Goal: Information Seeking & Learning: Learn about a topic

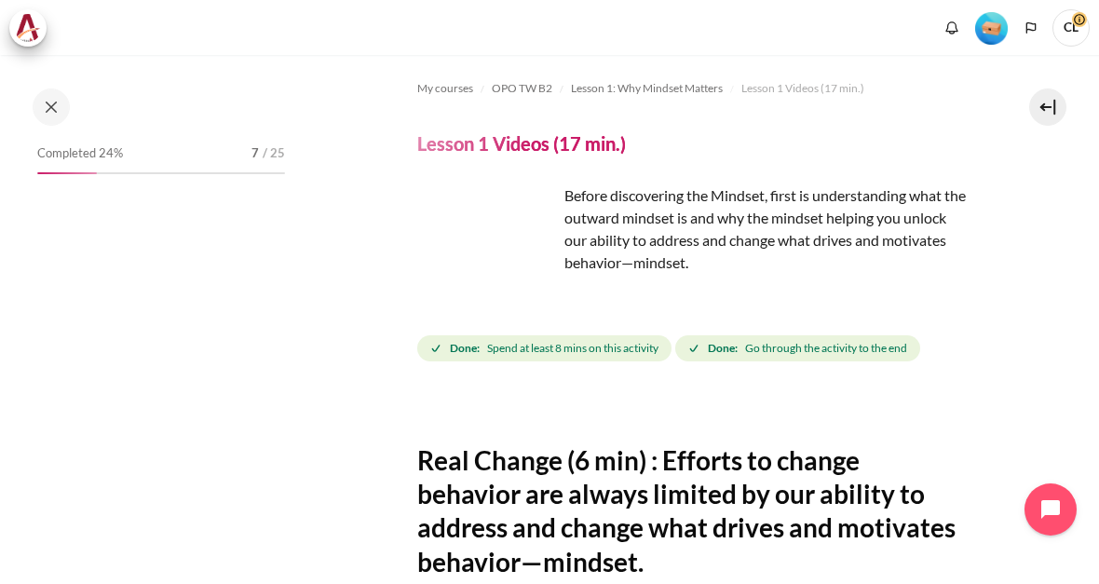
scroll to position [112, 0]
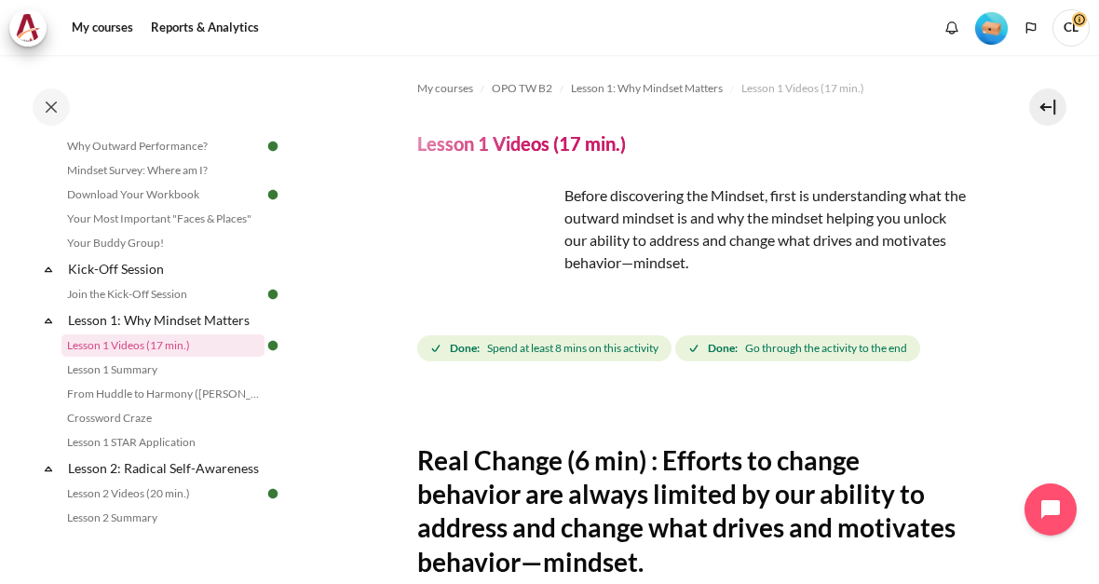
click at [541, 277] on img "Content" at bounding box center [487, 254] width 140 height 140
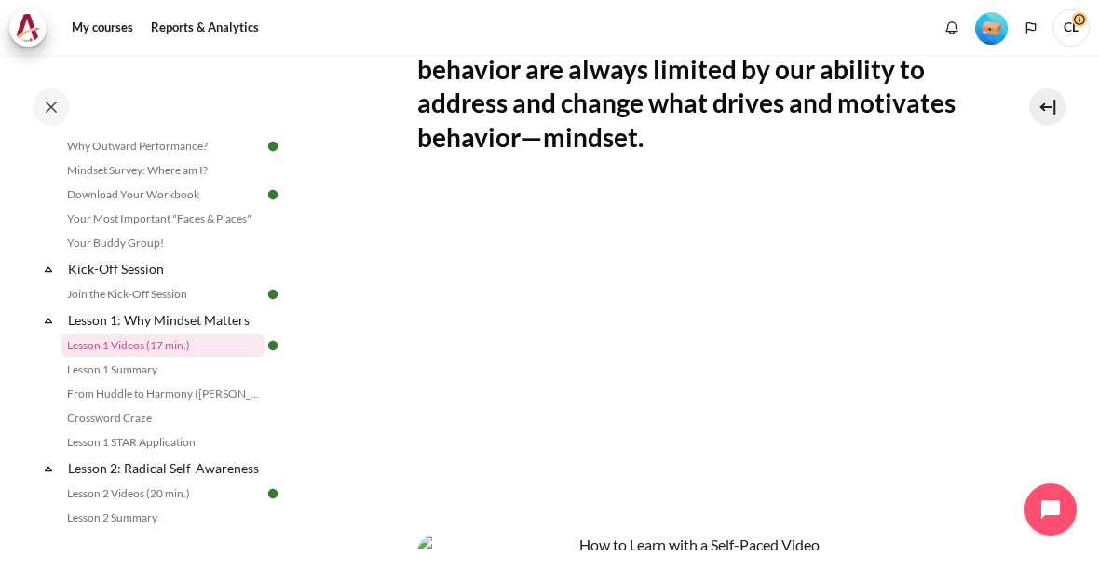
scroll to position [432, 0]
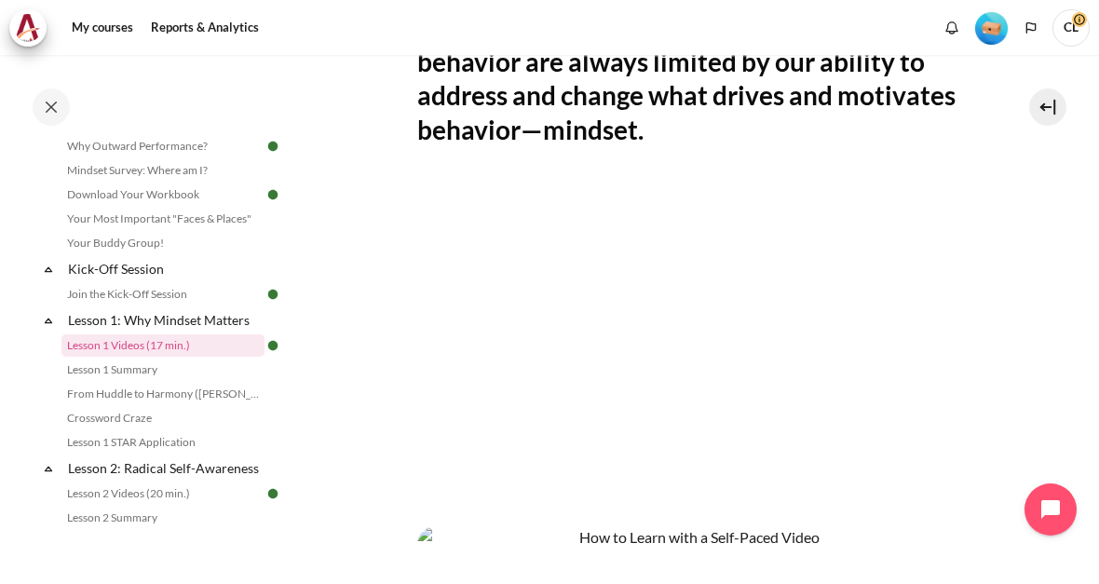
click at [1057, 332] on section "My courses OPO TW B2 Lesson 1: Why Mindset Matters Lesson 1 Videos (17 min.) Le…" at bounding box center [691, 270] width 787 height 1294
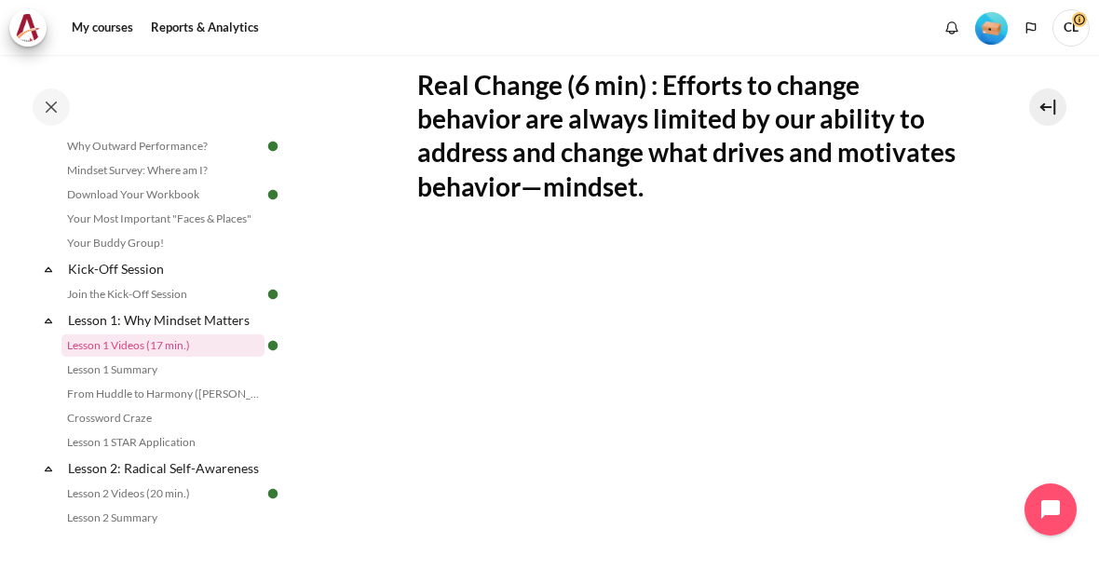
scroll to position [370, 0]
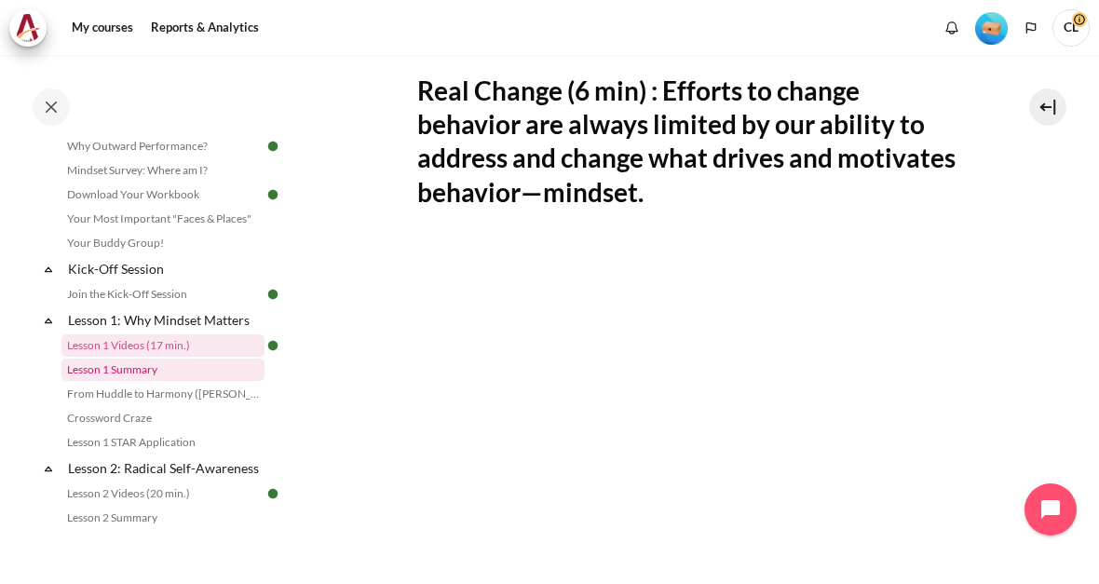
click at [127, 377] on link "Lesson 1 Summary" at bounding box center [162, 370] width 203 height 22
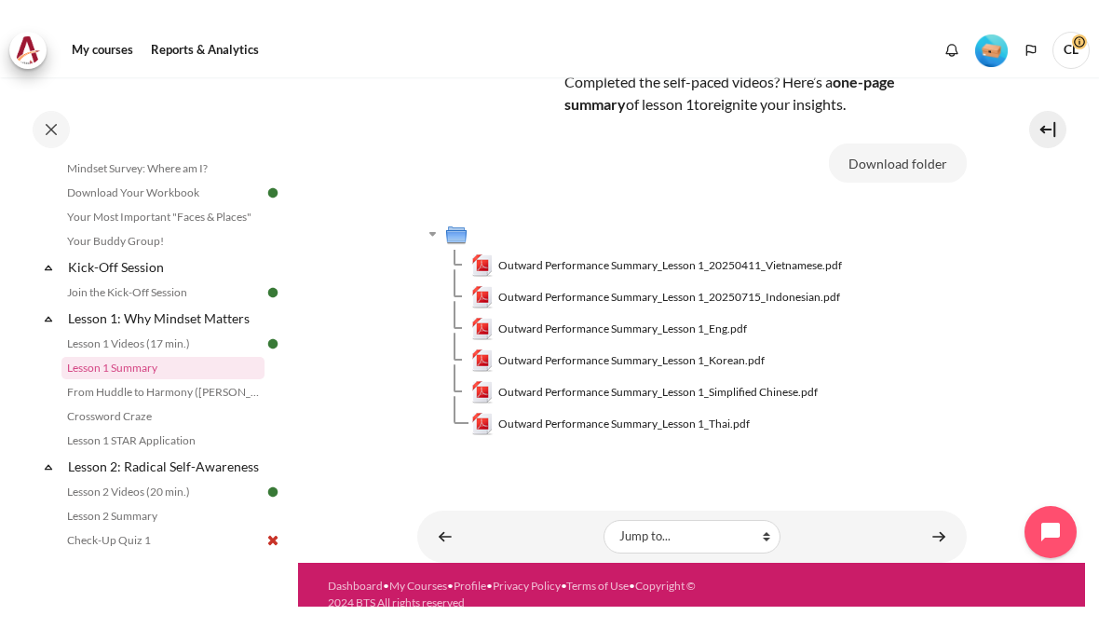
scroll to position [133, 0]
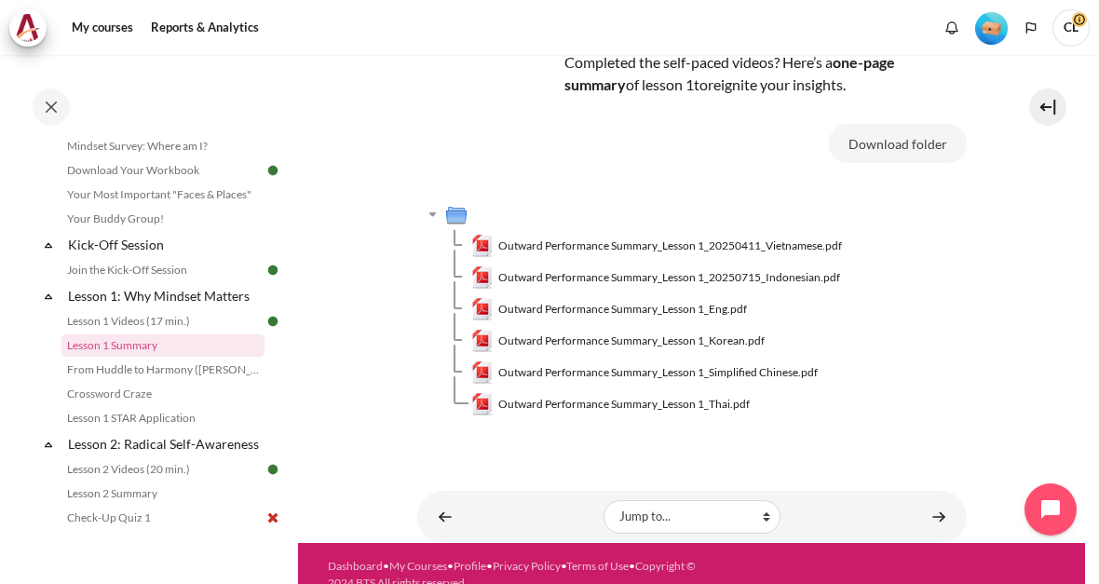
click at [526, 238] on span "Outward Performance Summary_Lesson 1_20250411_Vietnamese.pdf" at bounding box center [670, 246] width 344 height 17
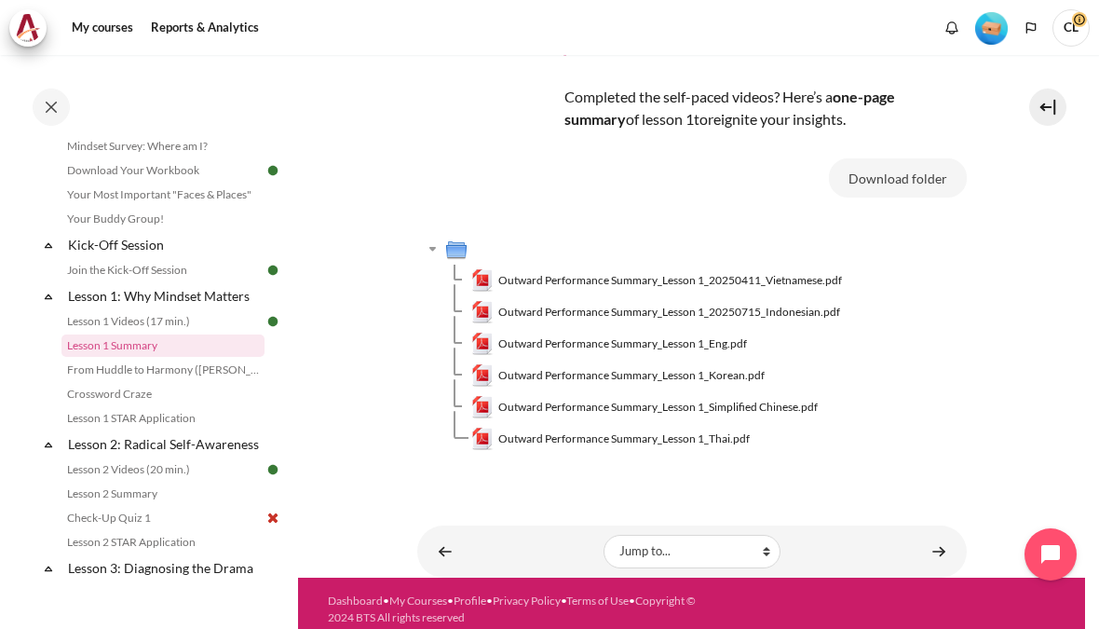
scroll to position [88, 0]
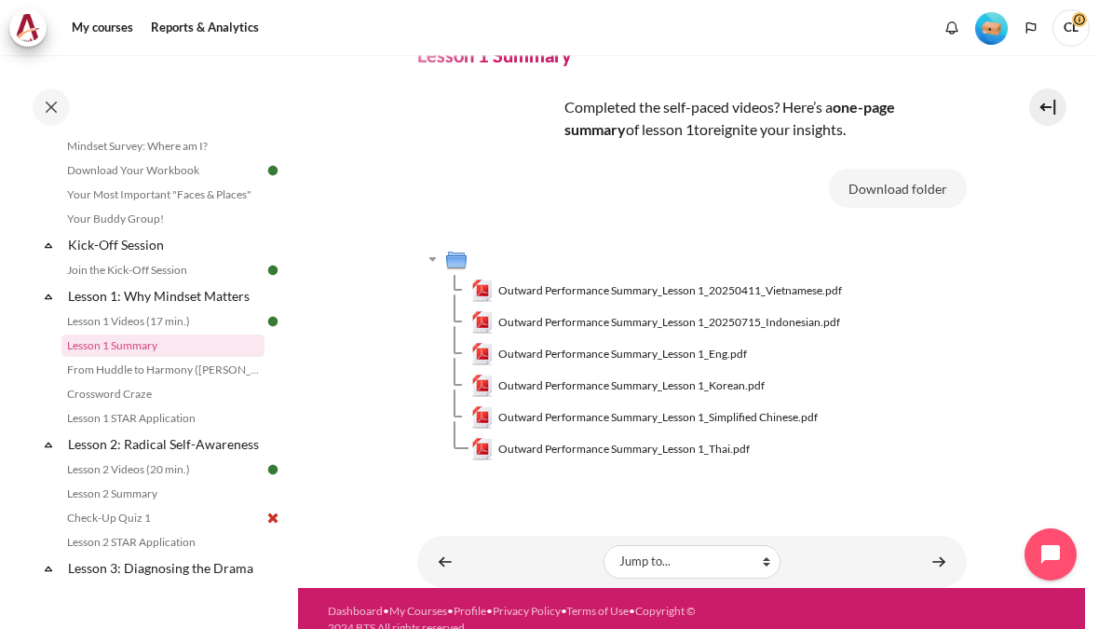
click at [809, 409] on span "Outward Performance Summary_Lesson 1_Simplified Chinese.pdf" at bounding box center [658, 417] width 320 height 17
click at [155, 377] on link "From Huddle to Harmony ([PERSON_NAME]'s Story)" at bounding box center [162, 370] width 203 height 22
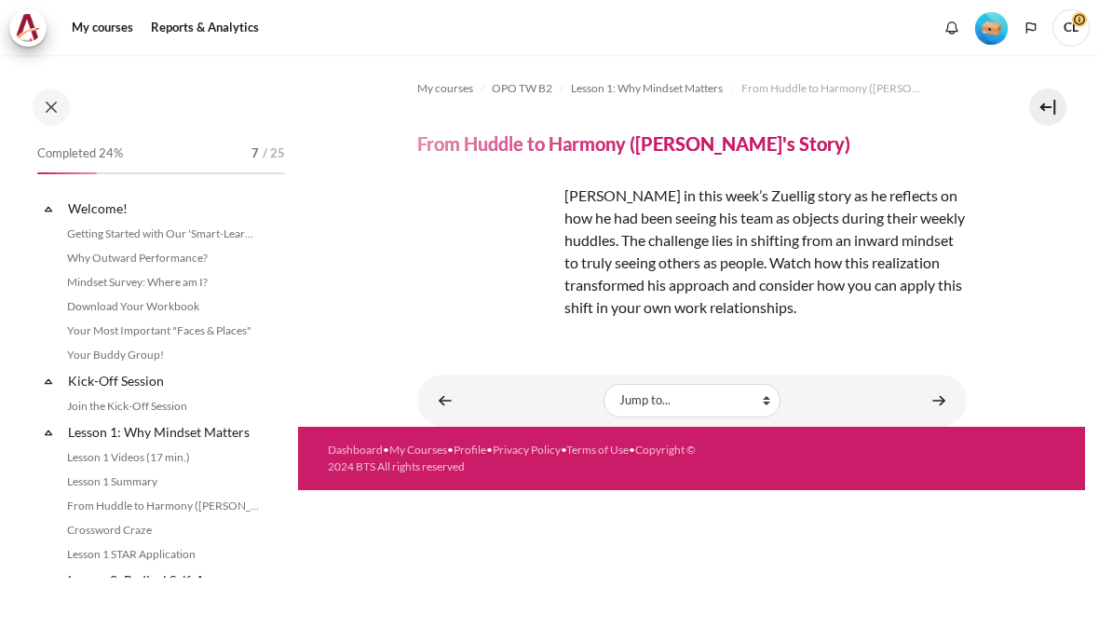
scroll to position [138, 0]
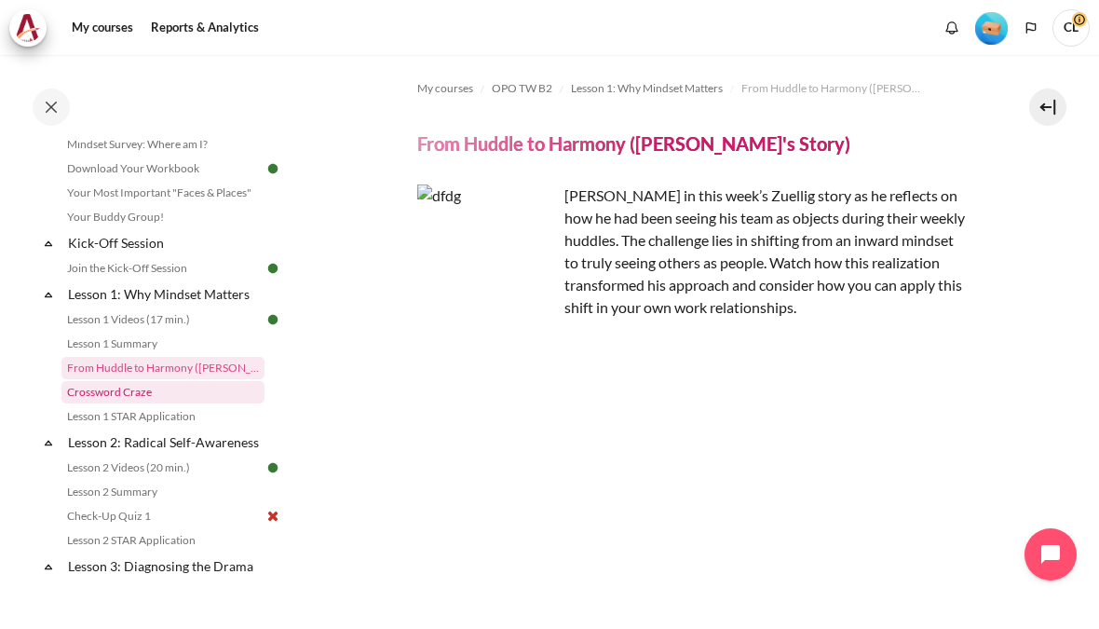
click at [101, 403] on link "Crossword Craze" at bounding box center [162, 392] width 203 height 22
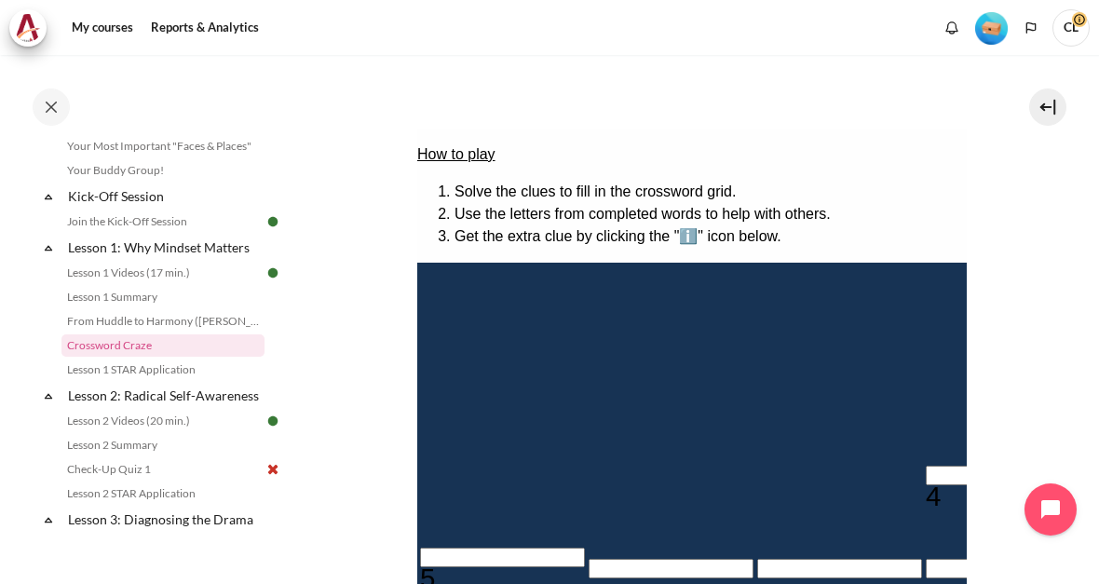
scroll to position [198, 0]
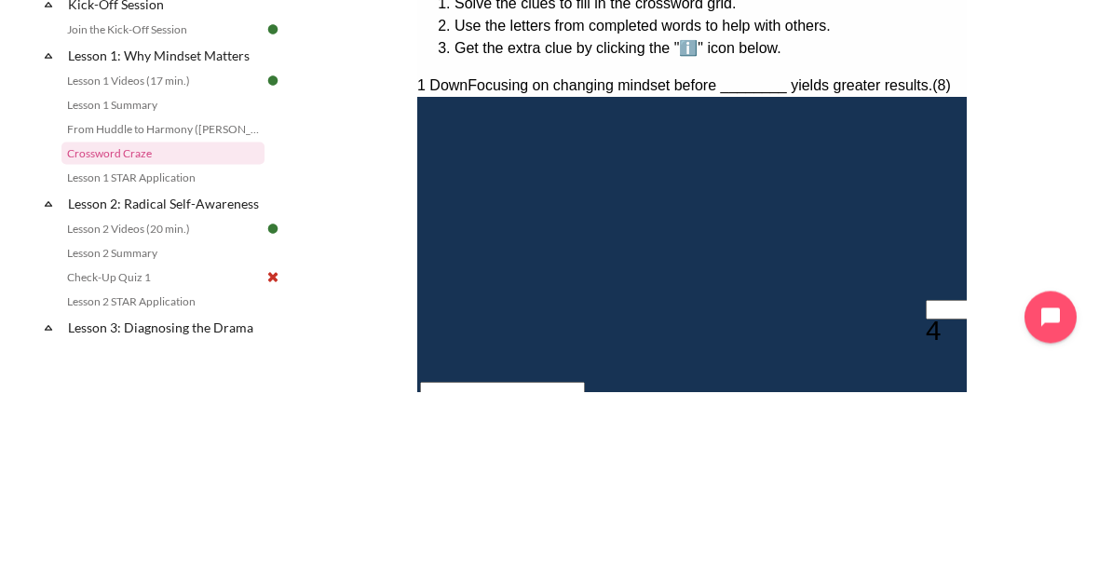
type input "C＿＿＿＿＿＿＿"
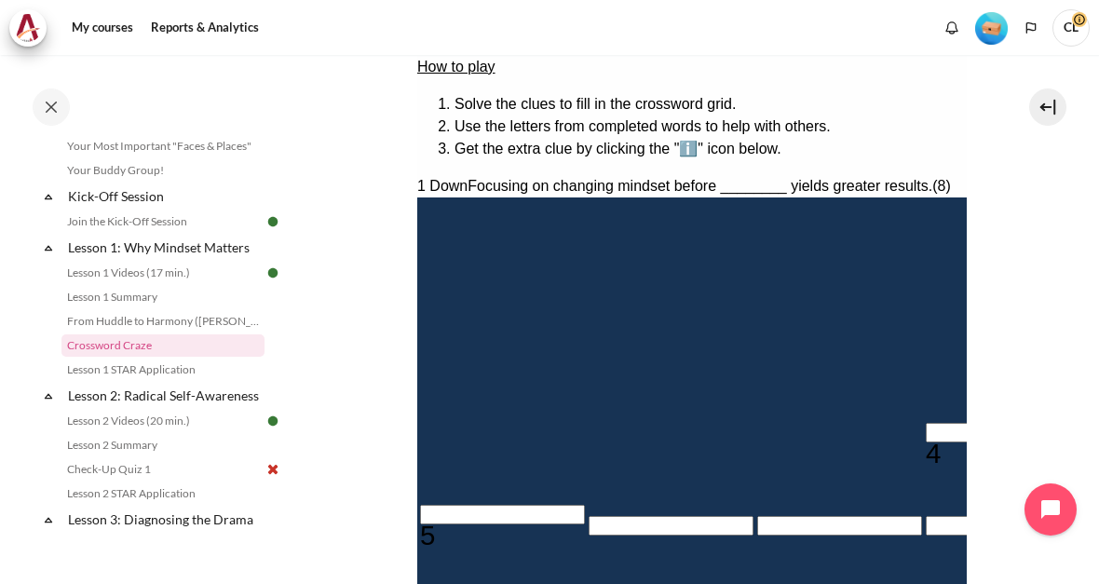
scroll to position [288, 0]
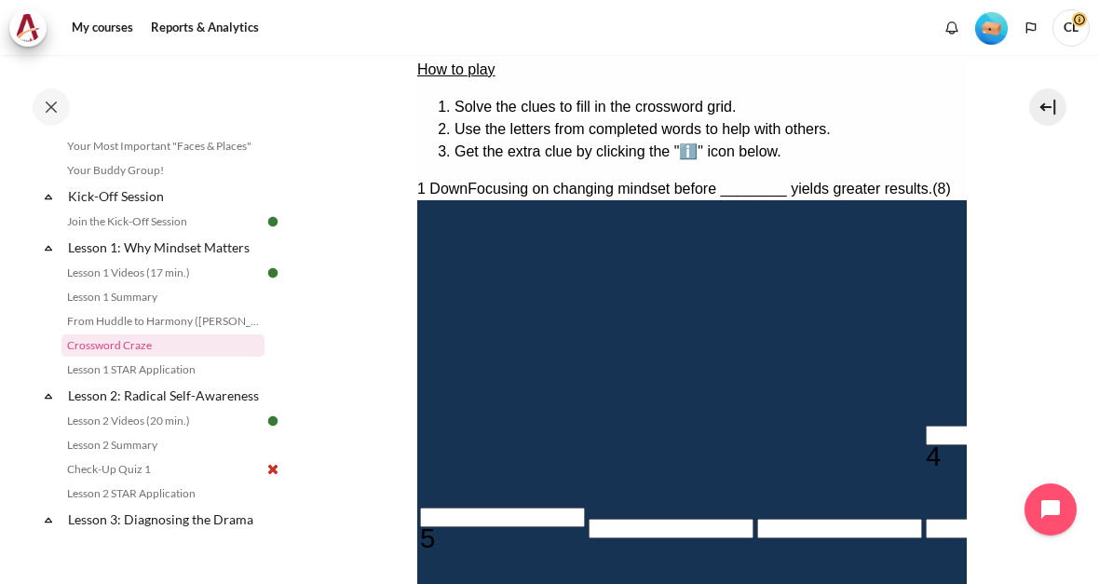
click at [877, 141] on li "Get the extra clue by clicking the "ℹ️" icon below." at bounding box center [710, 152] width 512 height 22
click at [722, 141] on li "Get the extra clue by clicking the "ℹ️" icon below." at bounding box center [710, 152] width 512 height 22
click at [726, 141] on li "Get the extra clue by clicking the "ℹ️" icon below." at bounding box center [710, 152] width 512 height 22
click at [722, 141] on li "Get the extra clue by clicking the "ℹ️" icon below." at bounding box center [710, 152] width 512 height 22
click at [719, 143] on li "Get the extra clue by clicking the "ℹ️" icon below." at bounding box center [710, 152] width 512 height 22
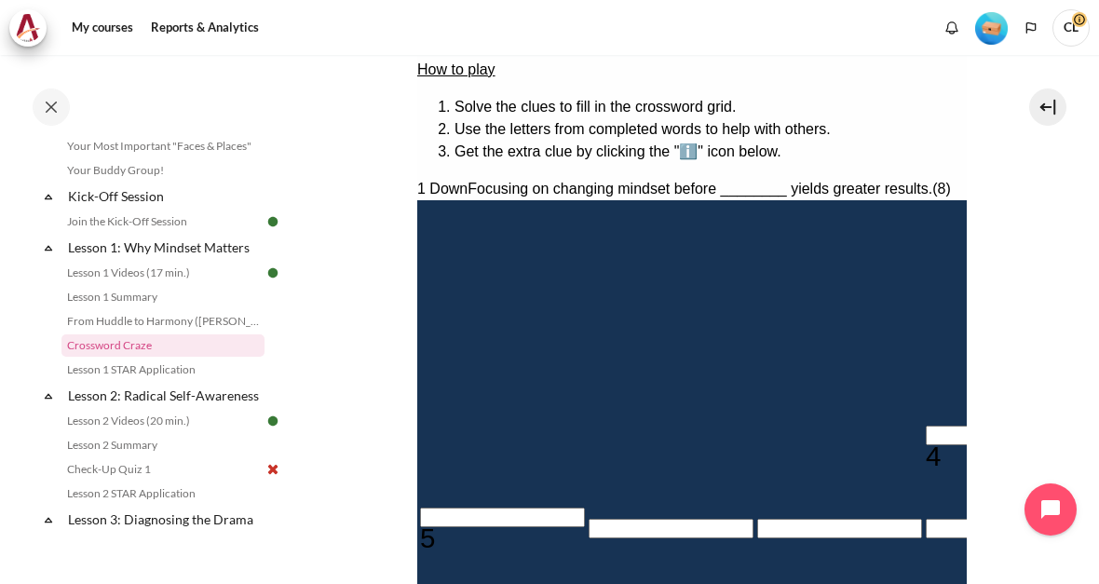
click at [727, 141] on li "Get the extra clue by clicking the "ℹ️" icon below." at bounding box center [710, 152] width 512 height 22
click at [729, 124] on li "Use the letters from completed words to help with others." at bounding box center [710, 129] width 512 height 22
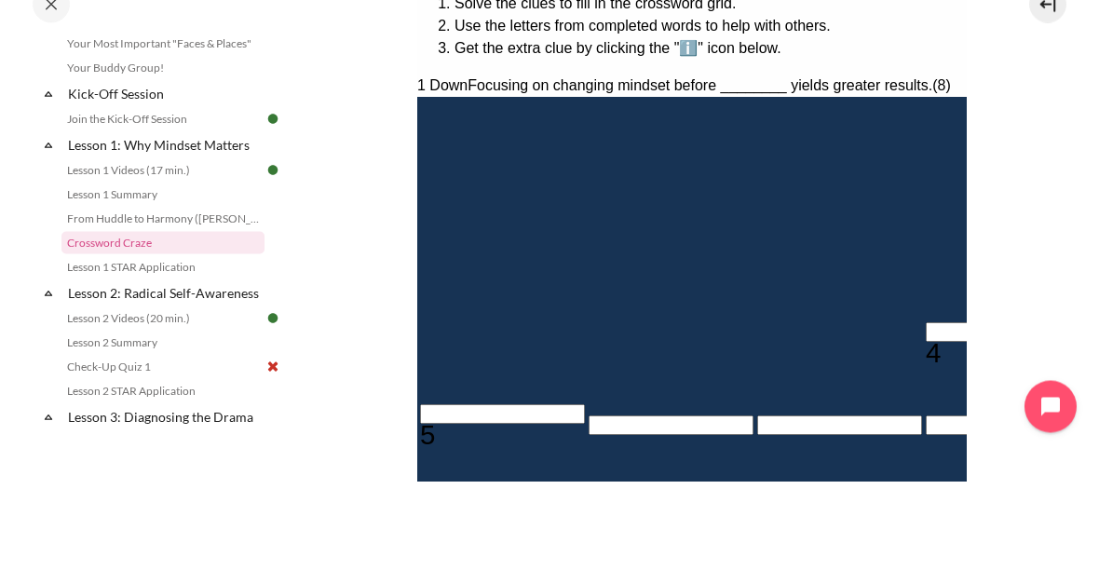
type input "B＿＿＿＿＿＿＿"
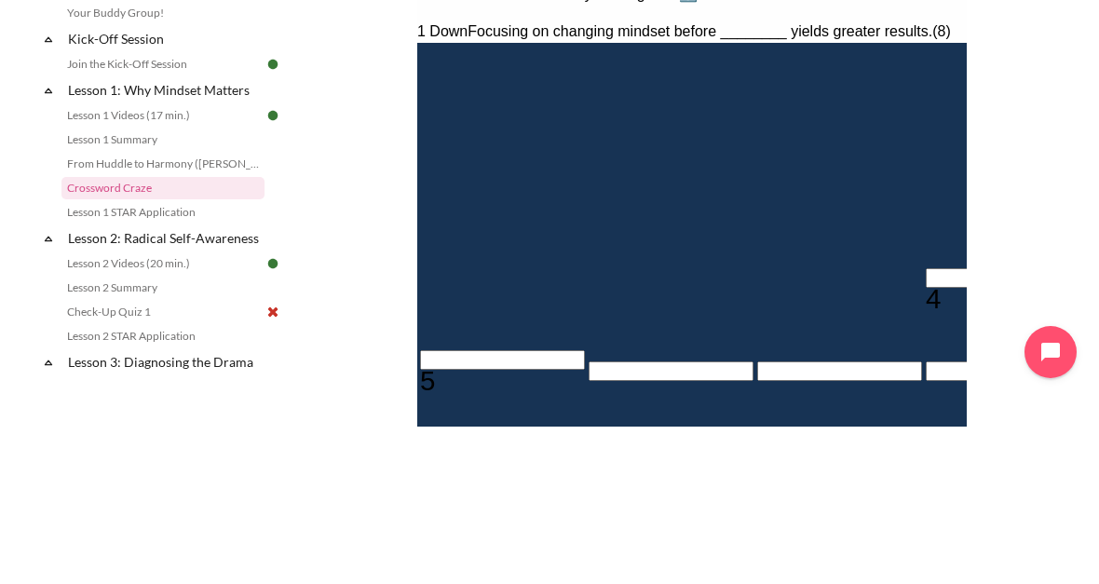
scroll to position [0, 0]
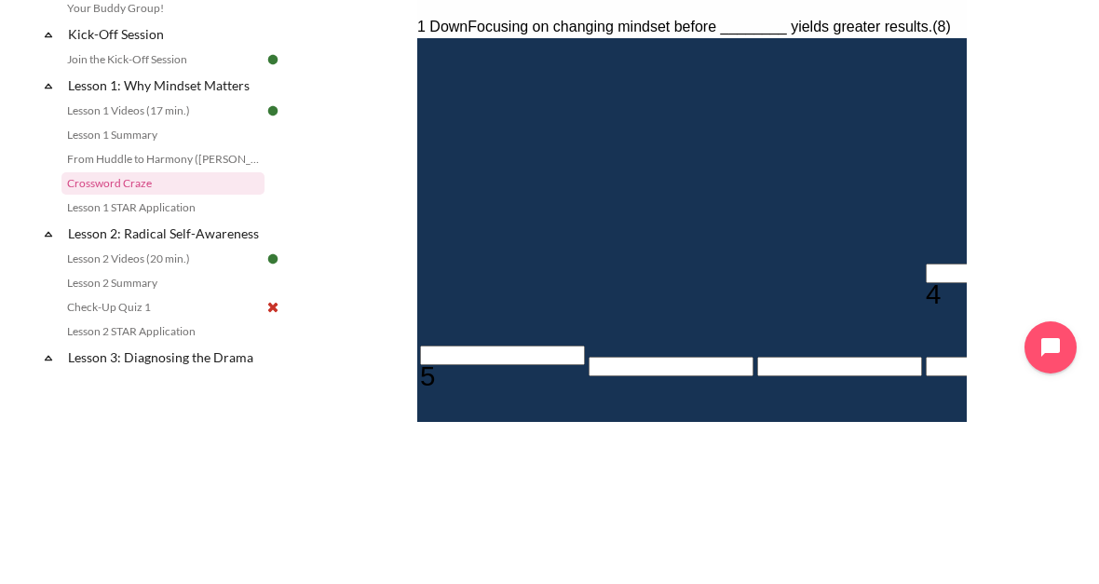
type input "BE＿＿＿＿＿＿"
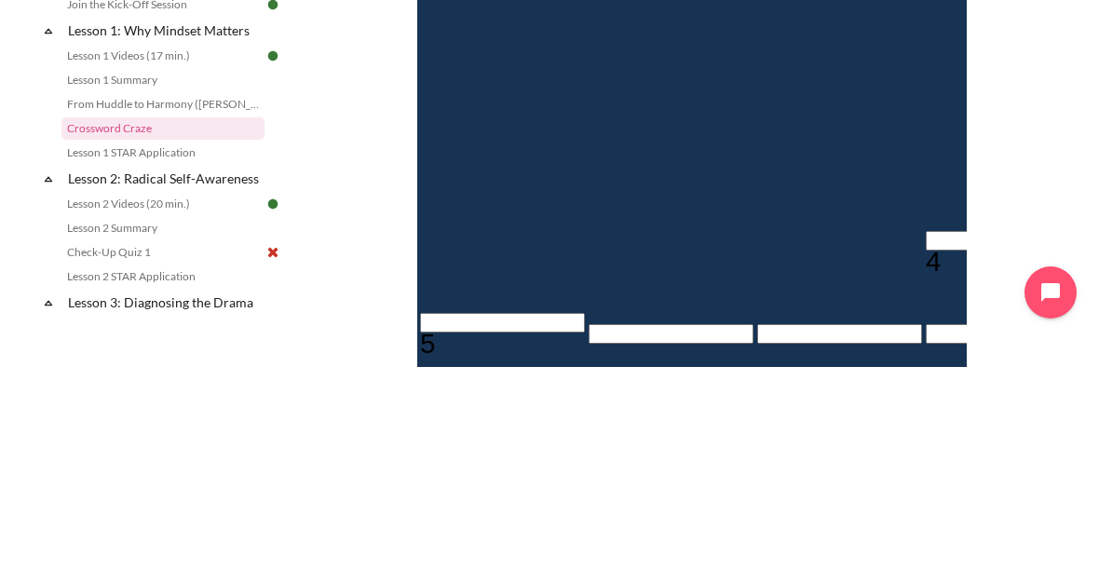
type input "BEH＿＿＿＿＿"
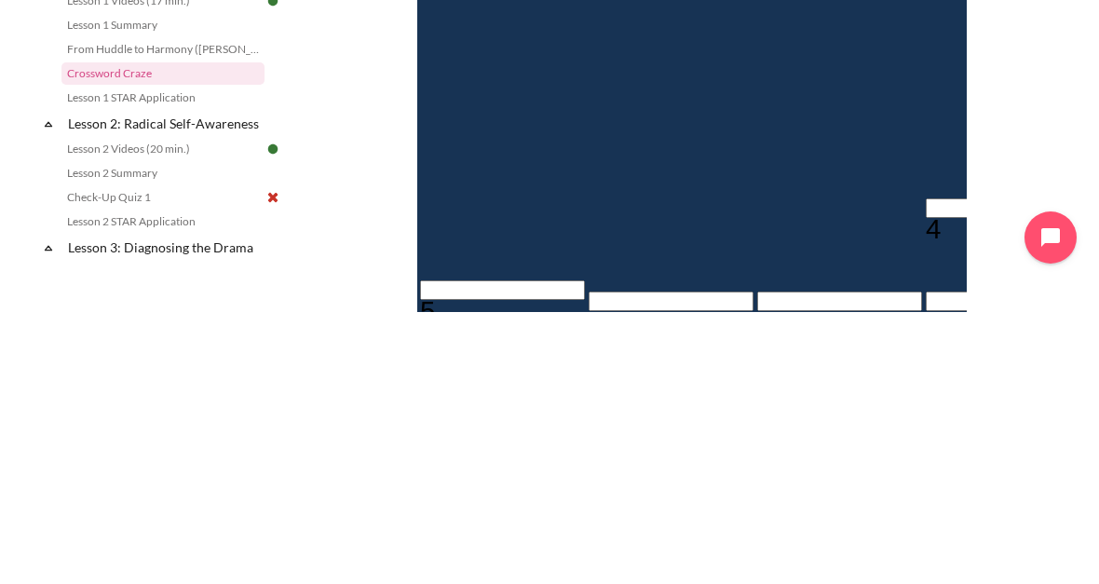
type input "BEHA＿＿＿＿"
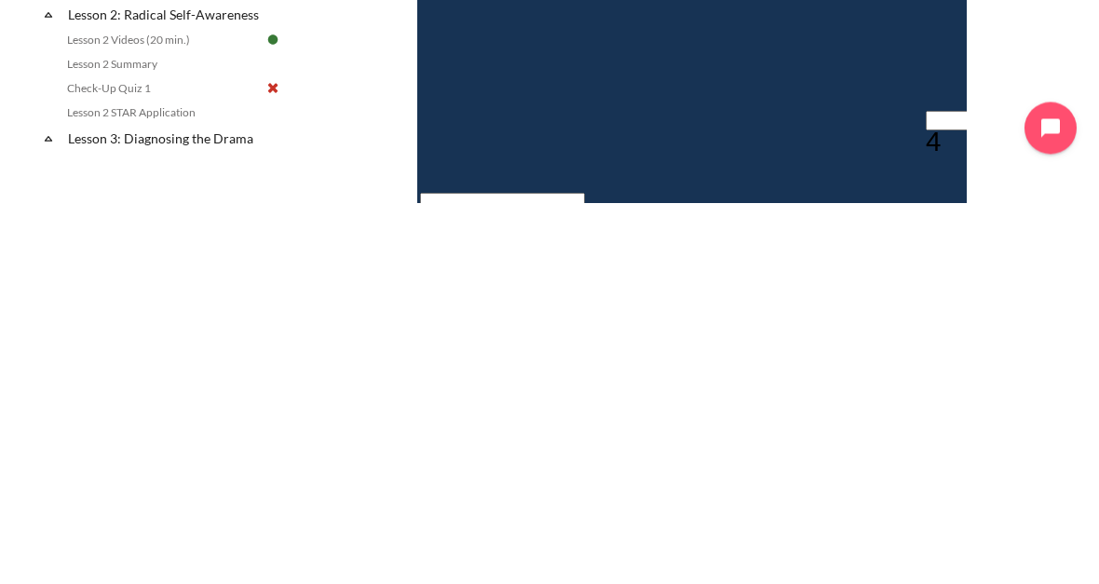
type input "BEHA＿＿＿＿"
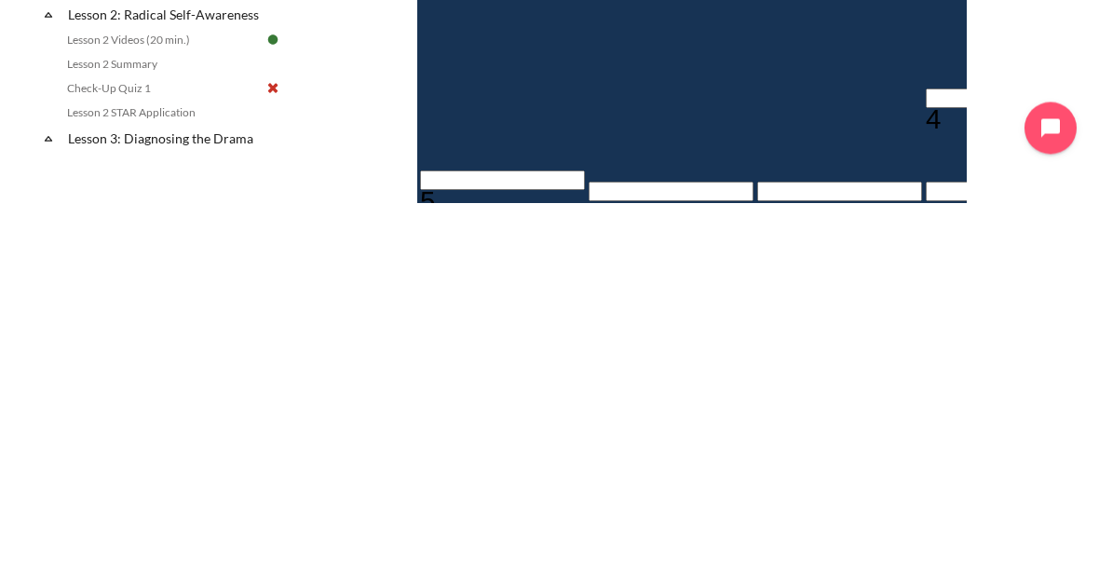
type input "BEHAV＿＿＿"
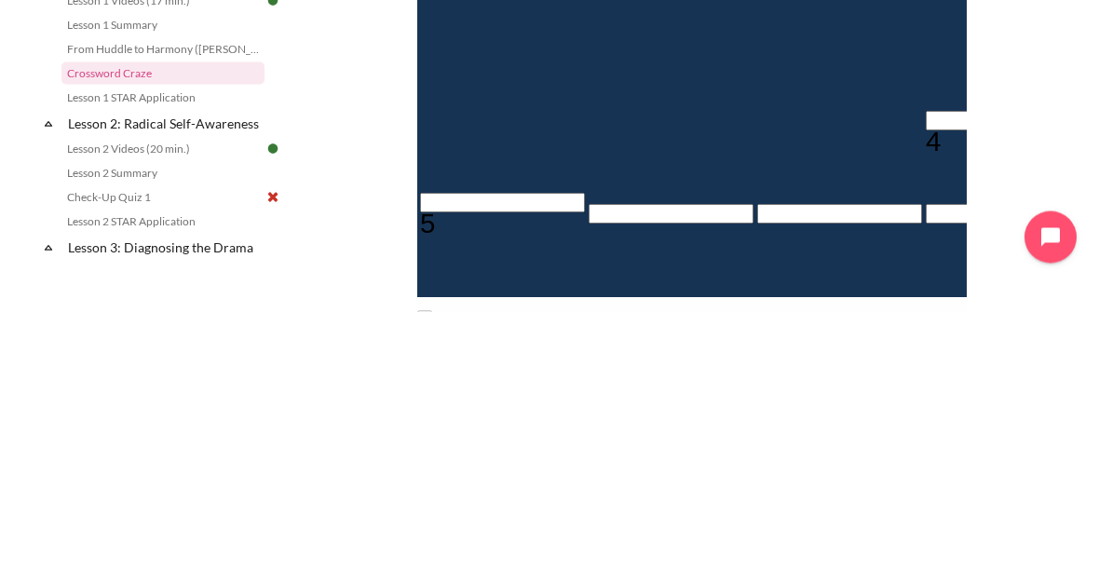
type input "＿I＿＿＿＿＿"
type input "BEHAVI＿＿"
type input "＿IO＿＿＿＿"
type input "＿＿＿＿＿＿＿"
type input "BEHAV＿＿＿"
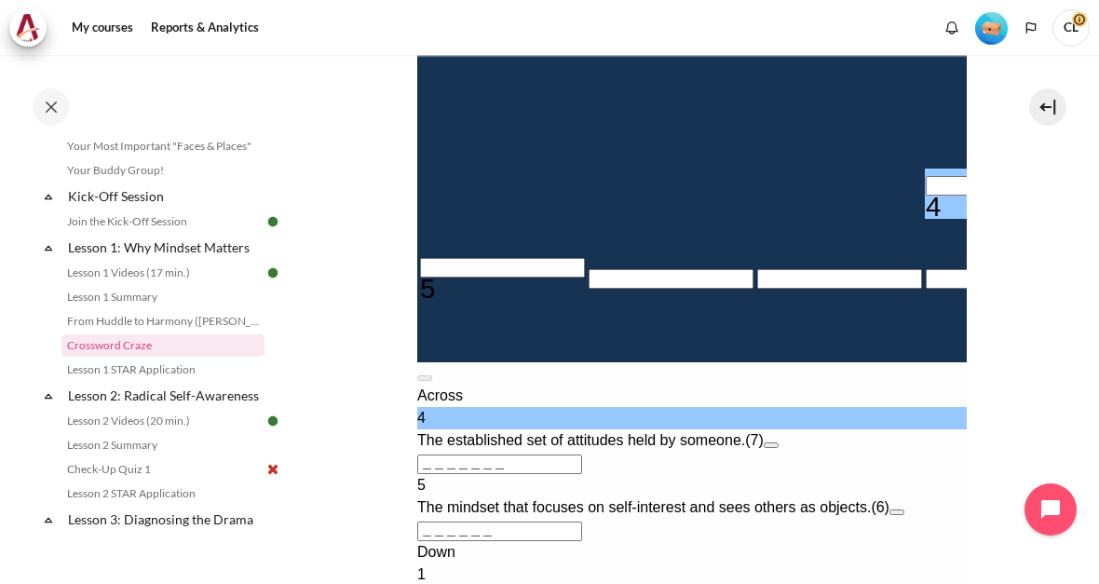
scroll to position [604, 0]
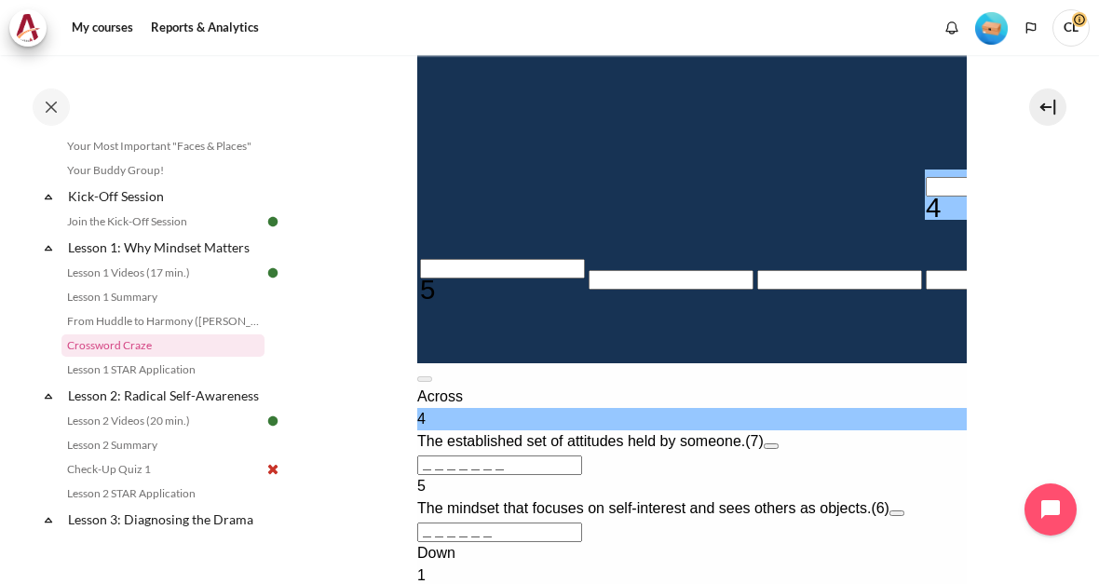
click at [925, 177] on input "Row 6, Column 4. 4 Across. The established set of attitudes held by someone., L…" at bounding box center [1007, 187] width 165 height 20
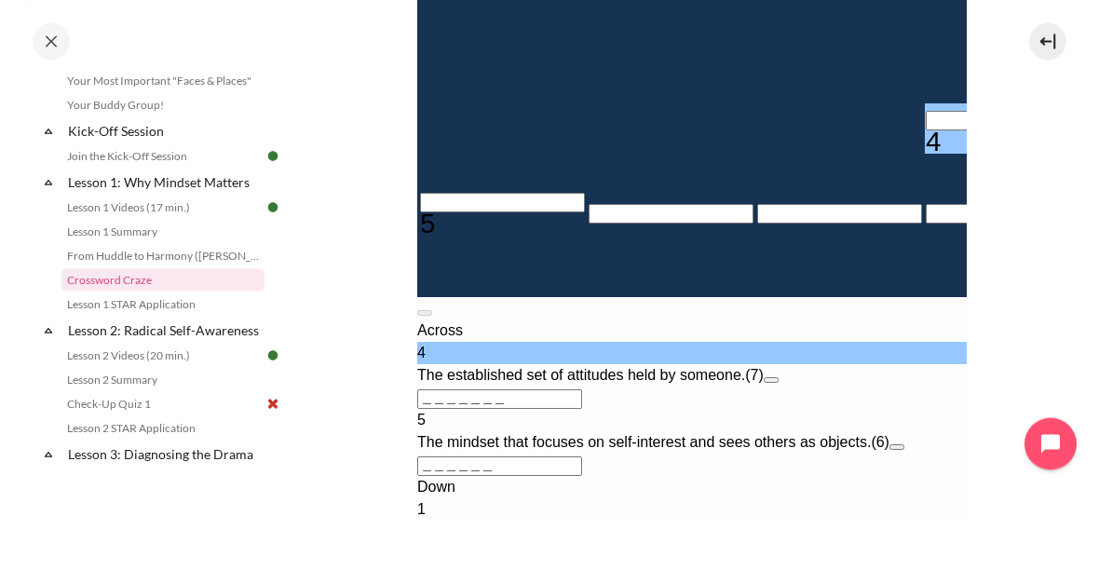
type input "I＿＿＿＿＿＿"
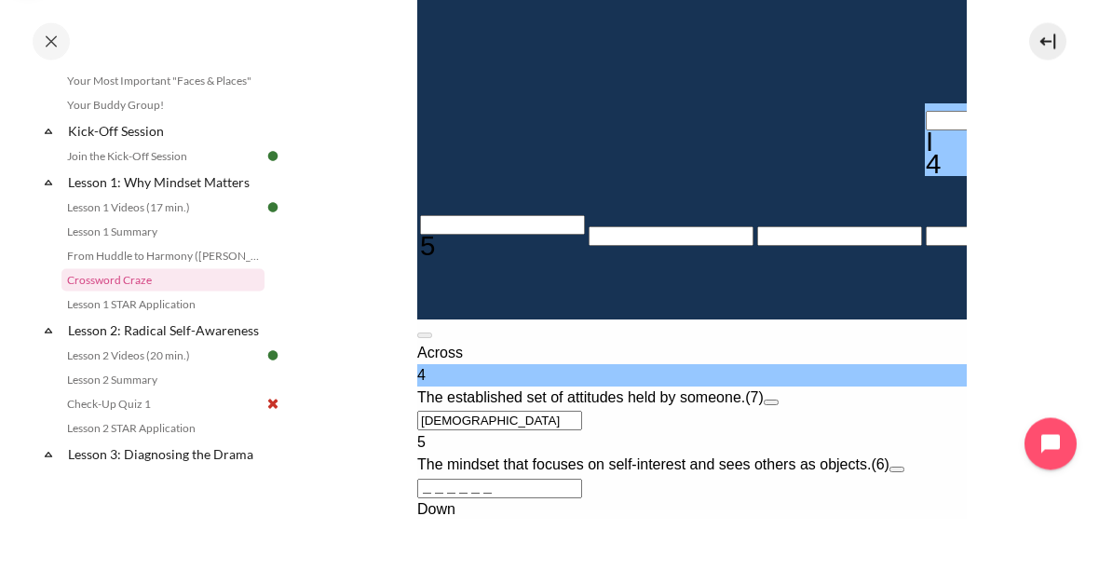
type input "IN＿＿＿＿＿"
type input "BEHAVN＿＿"
type input "INW＿＿＿＿"
type input "INWA＿＿＿"
type input "INWAR＿＿"
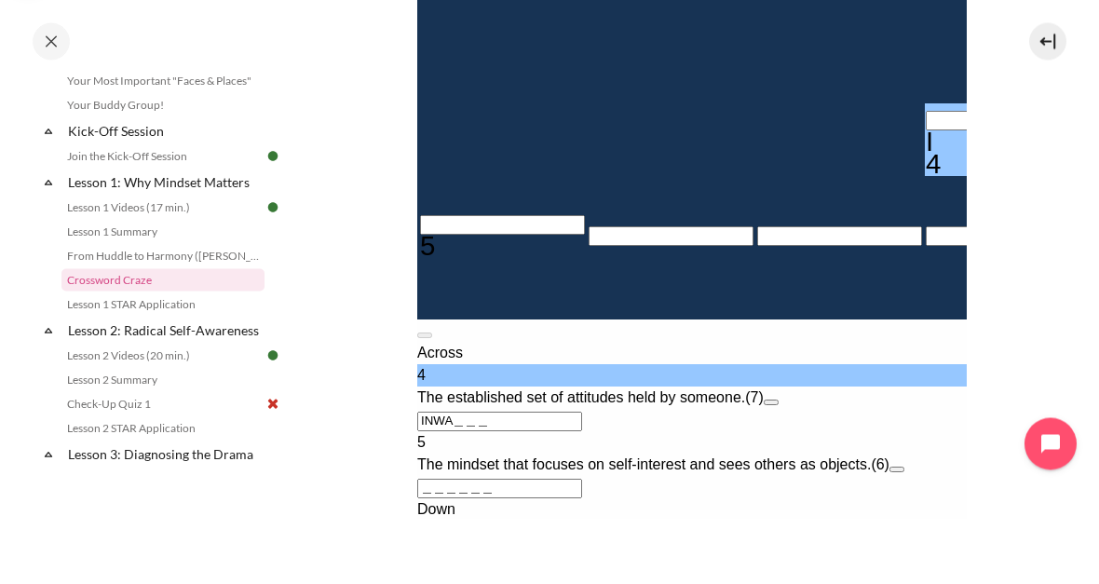
type input "＿＿R＿＿＿＿"
type input "INWARD＿"
click at [348, 69] on section "My courses OPO TW B2 Lesson 1: Why Mindset Matters Crossword Craze Crossword Cr…" at bounding box center [691, 215] width 787 height 1529
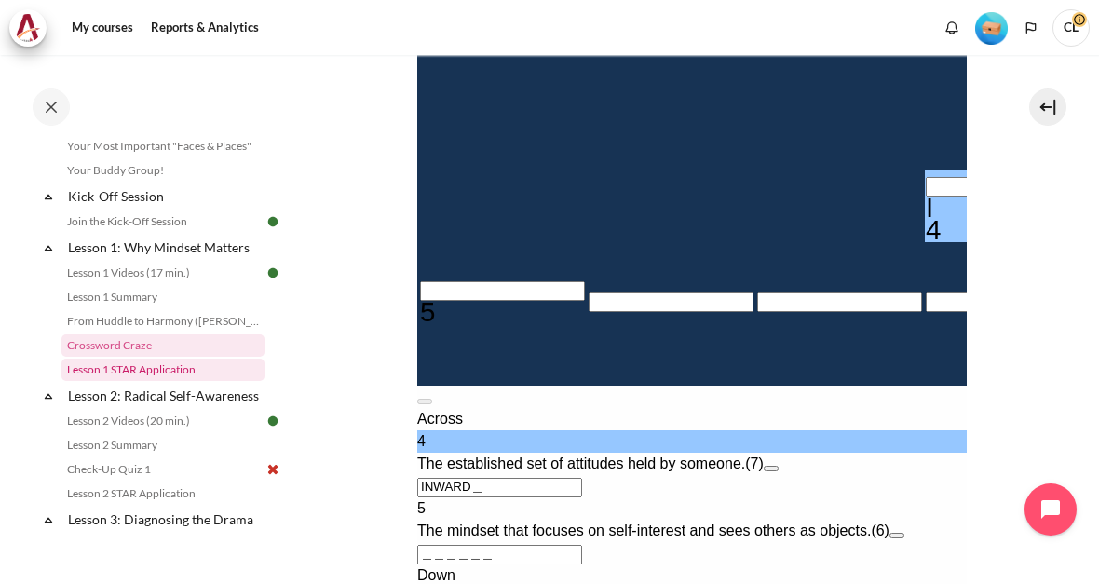
click at [184, 381] on link "Lesson 1 STAR Application" at bounding box center [162, 370] width 203 height 22
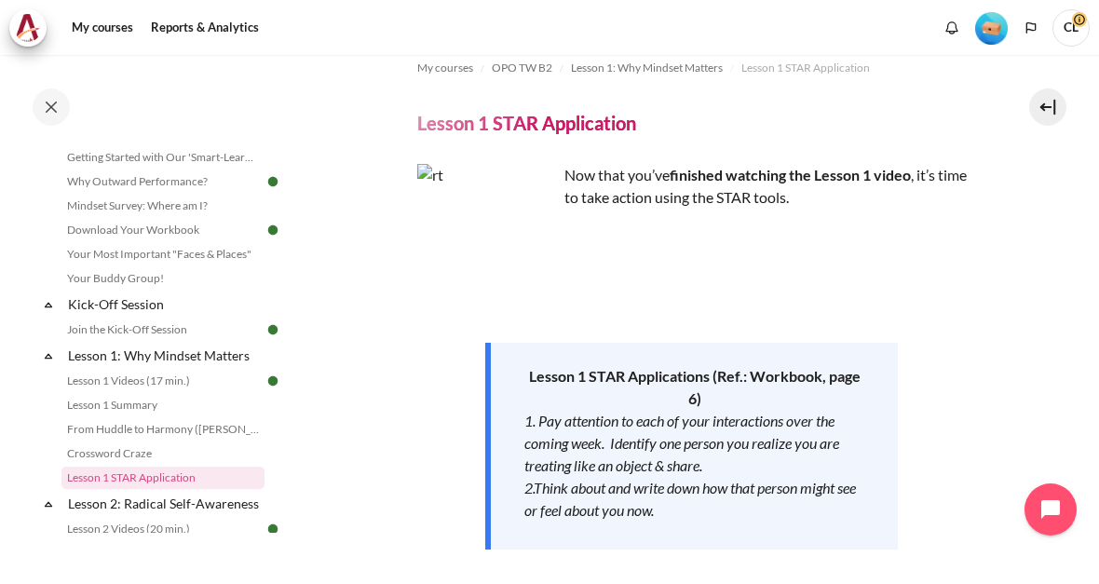
scroll to position [81, 0]
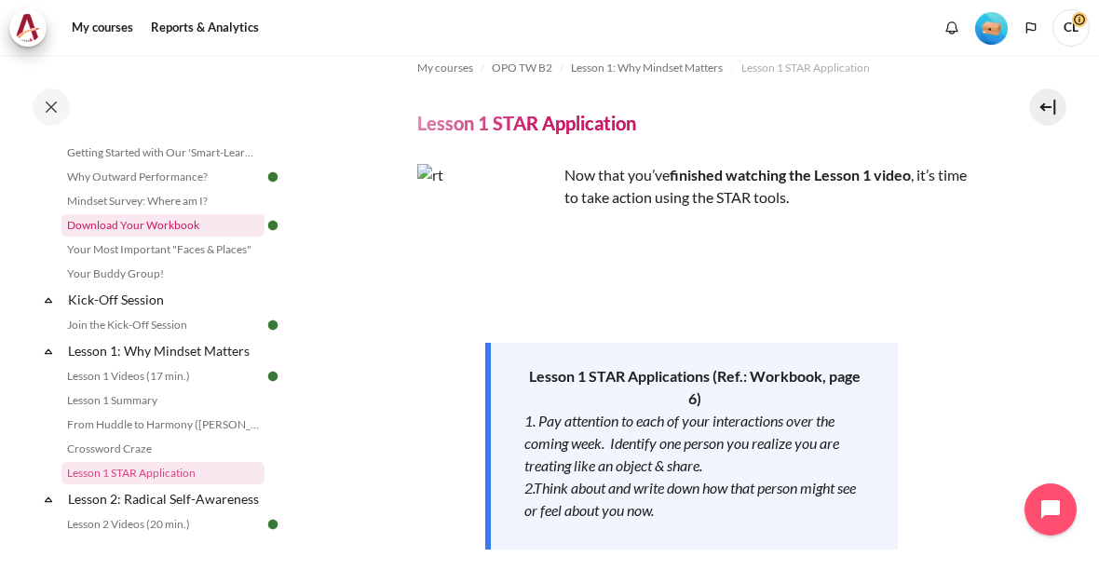
click at [199, 227] on link "Download Your Workbook" at bounding box center [162, 225] width 203 height 22
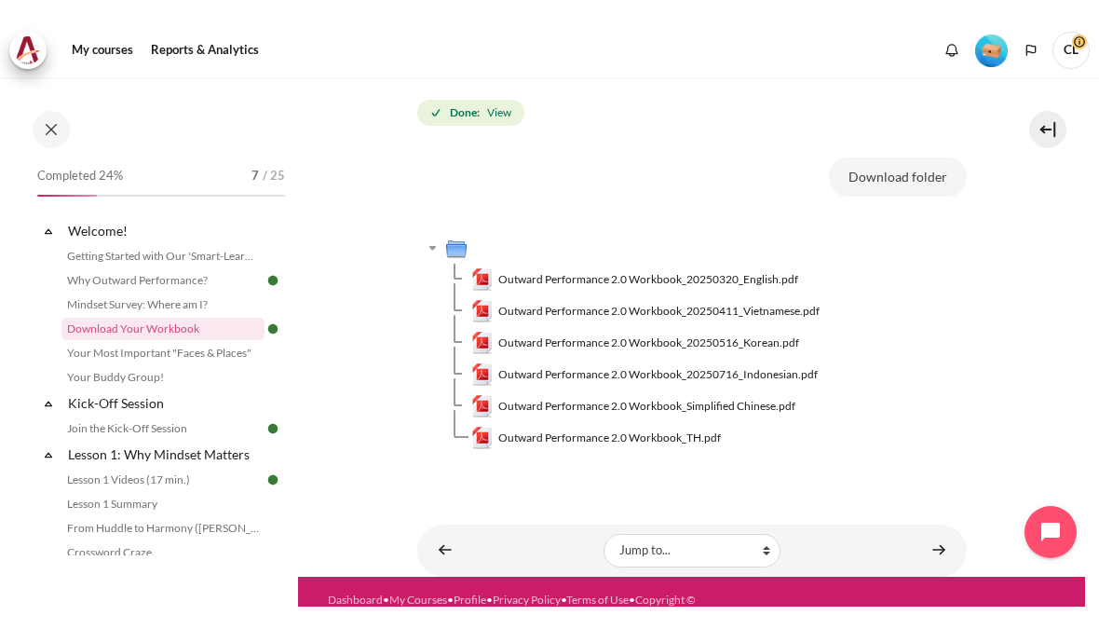
scroll to position [287, 0]
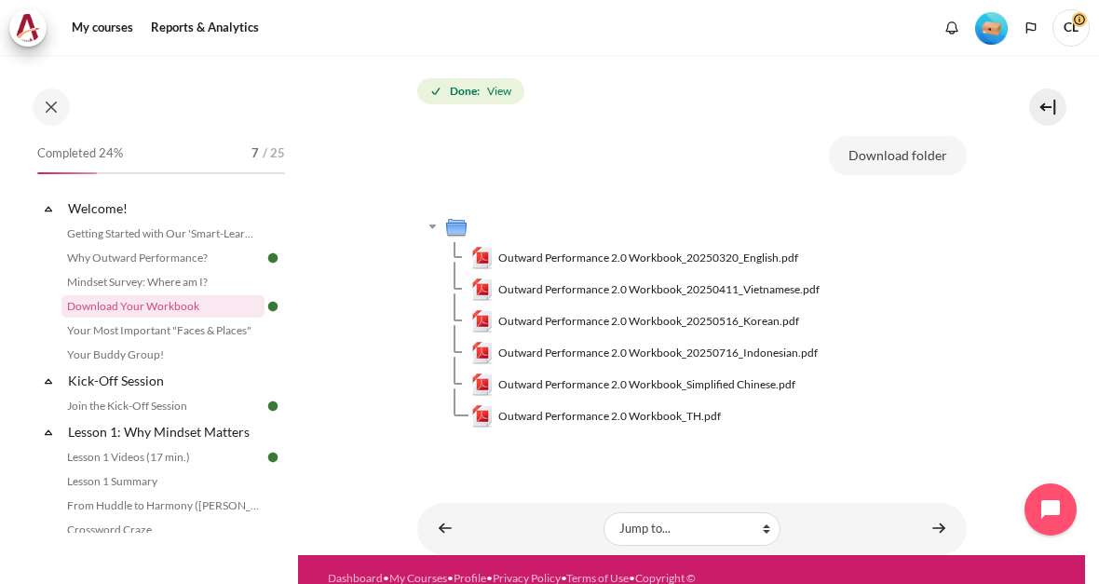
click at [770, 376] on span "Outward Performance 2.0 Workbook_Simplified Chinese.pdf" at bounding box center [646, 384] width 297 height 17
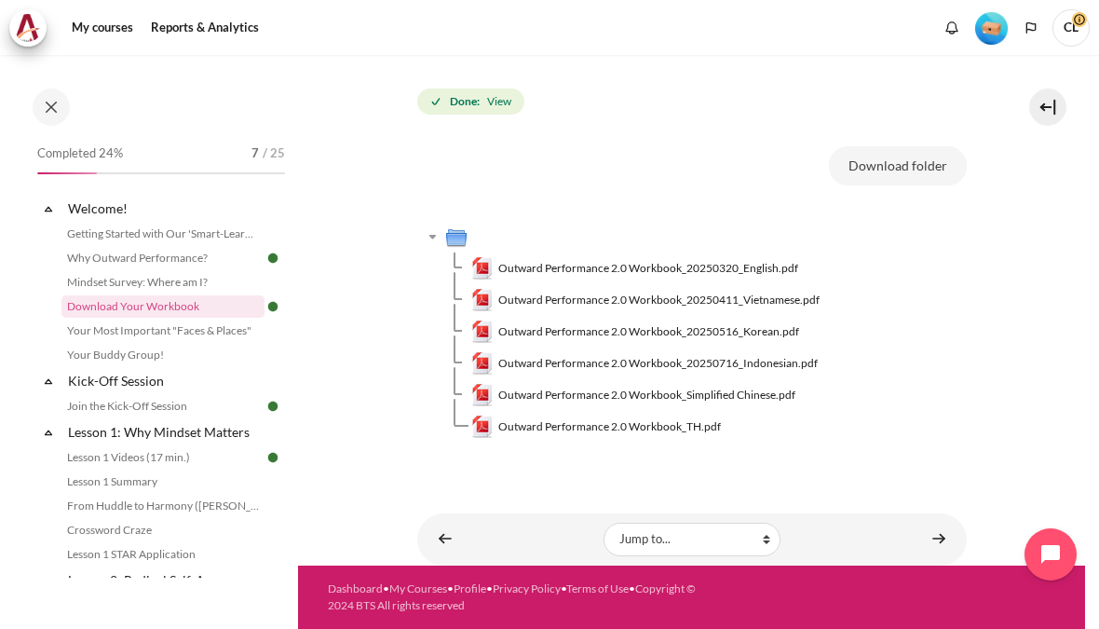
scroll to position [277, 0]
